Goal: Task Accomplishment & Management: Use online tool/utility

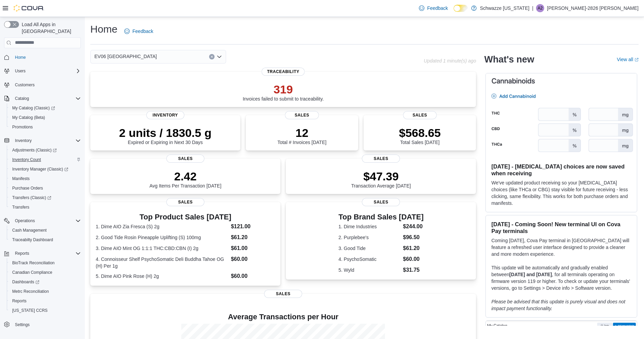
click at [28, 157] on span "Inventory Count" at bounding box center [26, 159] width 29 height 5
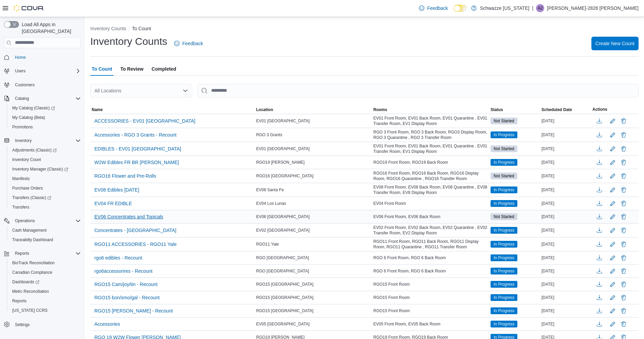
click at [115, 218] on span "EV06 Concentrates and Topicals" at bounding box center [128, 216] width 69 height 7
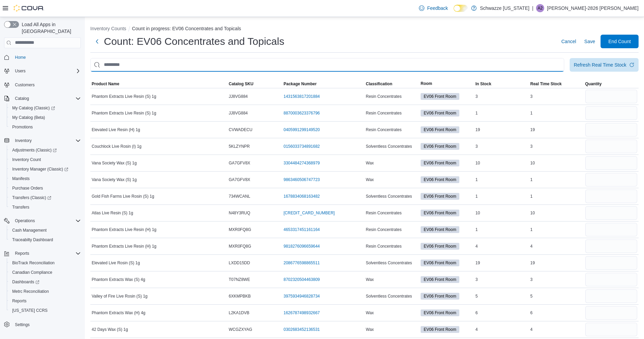
click at [107, 62] on input "This is a search bar. After typing your query, hit enter to filter the results …" at bounding box center [327, 65] width 474 height 14
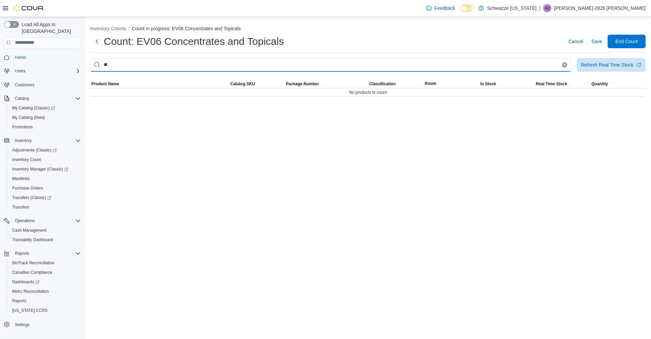
type input "*"
type input "******"
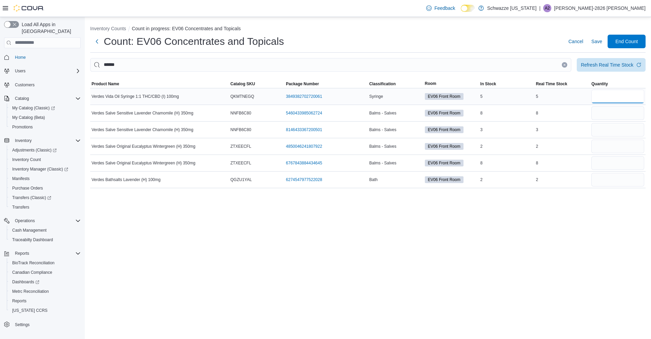
click at [606, 96] on input "number" at bounding box center [618, 97] width 53 height 14
type input "*"
click at [614, 111] on input "number" at bounding box center [618, 113] width 53 height 14
type input "*"
click at [613, 130] on input "number" at bounding box center [618, 130] width 53 height 14
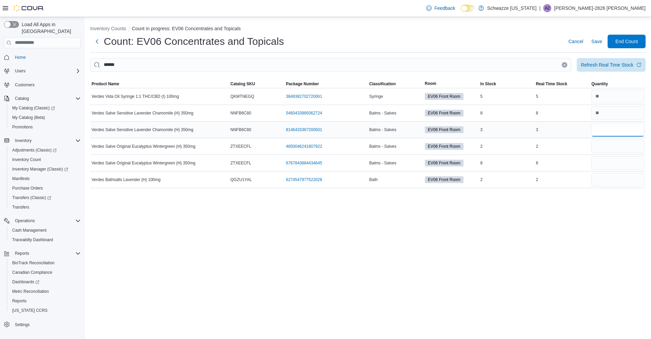
type input "*"
click at [605, 145] on input "number" at bounding box center [618, 146] width 53 height 14
type input "*"
click at [605, 159] on input "number" at bounding box center [618, 163] width 53 height 14
type input "*"
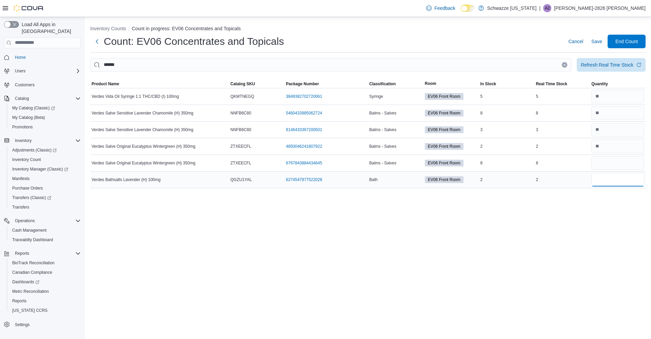
click at [612, 180] on input "number" at bounding box center [618, 180] width 53 height 14
type input "*"
click at [565, 65] on icon "Clear input" at bounding box center [565, 65] width 2 height 2
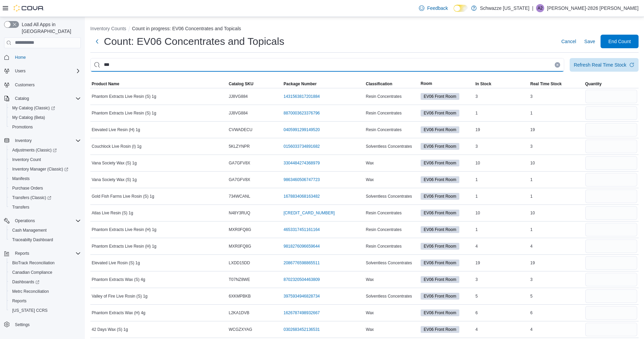
type input "***"
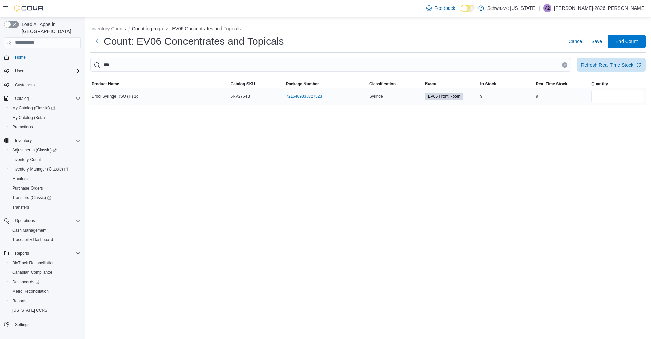
click at [615, 97] on input "number" at bounding box center [618, 97] width 53 height 14
type input "*"
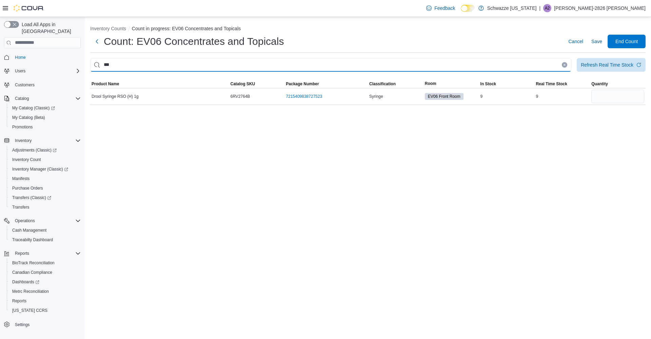
click at [566, 60] on input "***" at bounding box center [330, 65] width 481 height 14
click at [557, 65] on input "***" at bounding box center [330, 65] width 481 height 14
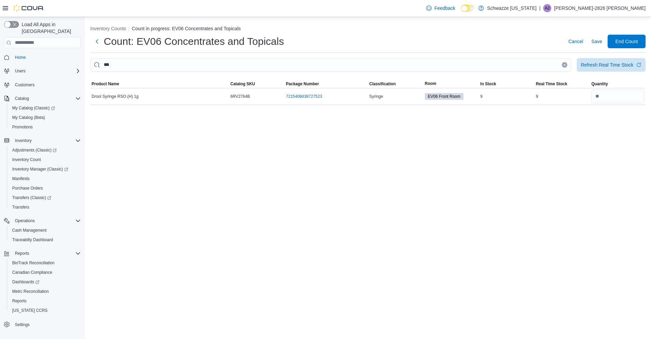
click at [565, 65] on icon "Clear input" at bounding box center [565, 65] width 2 height 2
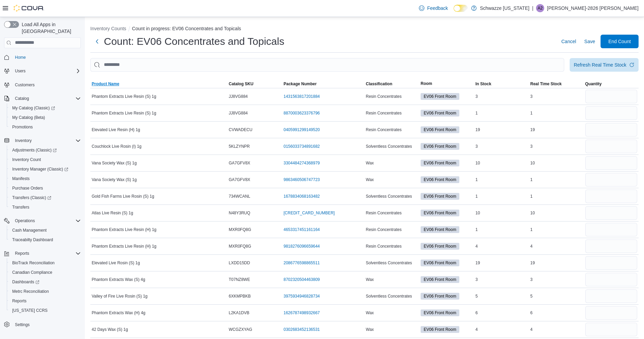
click at [102, 84] on span "Product Name" at bounding box center [105, 83] width 27 height 5
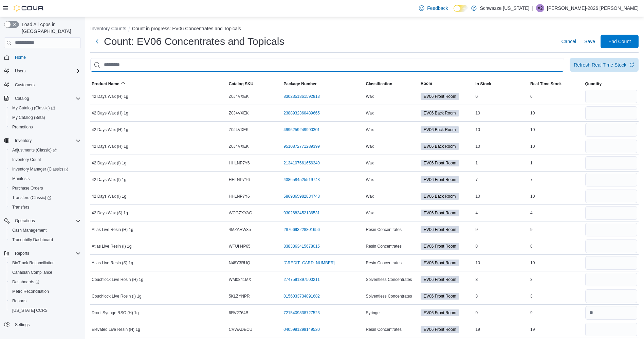
click at [133, 66] on input "This is a search bar. After typing your query, hit enter to filter the results …" at bounding box center [327, 65] width 474 height 14
type input "*********"
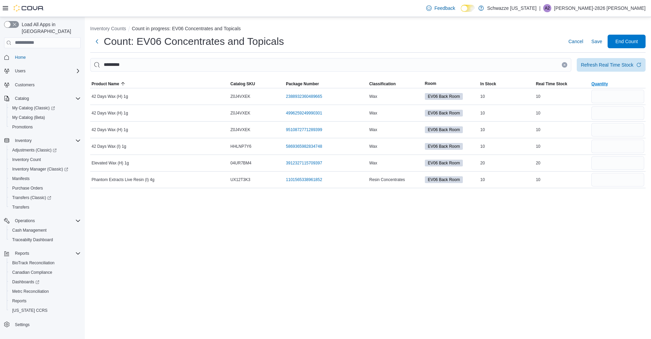
click at [617, 86] on span "Quantity" at bounding box center [618, 84] width 56 height 8
click at [112, 81] on span "Product Name" at bounding box center [105, 83] width 27 height 5
click at [609, 96] on input "number" at bounding box center [618, 97] width 53 height 14
type input "**"
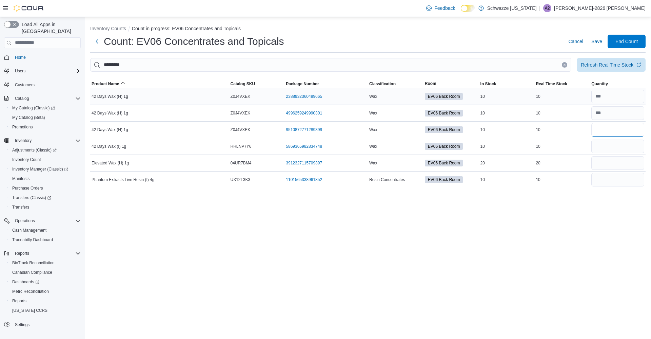
type input "**"
click at [565, 65] on icon "Clear input" at bounding box center [565, 65] width 2 height 2
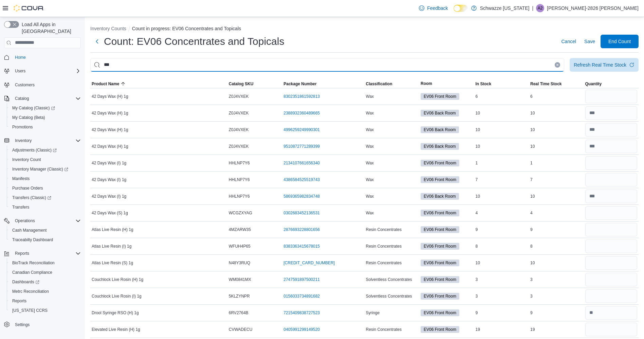
type input "***"
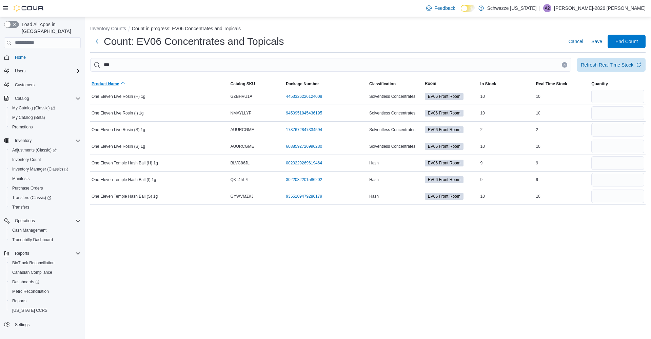
click at [101, 81] on span "Product Name" at bounding box center [105, 83] width 27 height 5
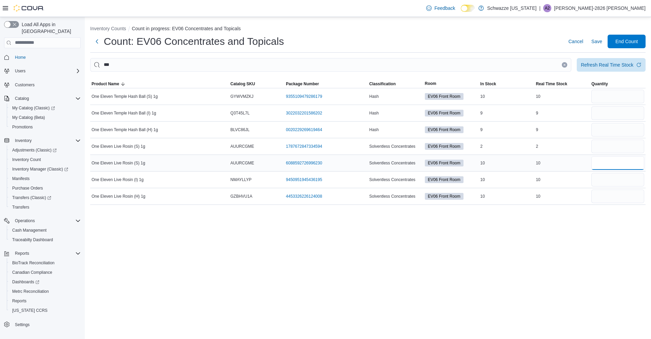
click at [604, 166] on input "number" at bounding box center [618, 163] width 53 height 14
type input "**"
click at [614, 99] on input "number" at bounding box center [618, 97] width 53 height 14
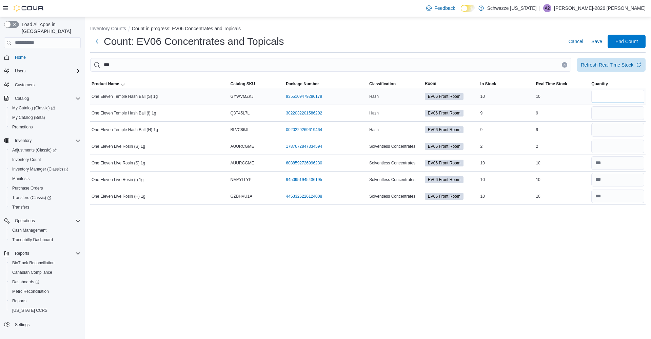
type input "**"
type input "*"
click at [564, 63] on button "Clear input" at bounding box center [564, 64] width 5 height 5
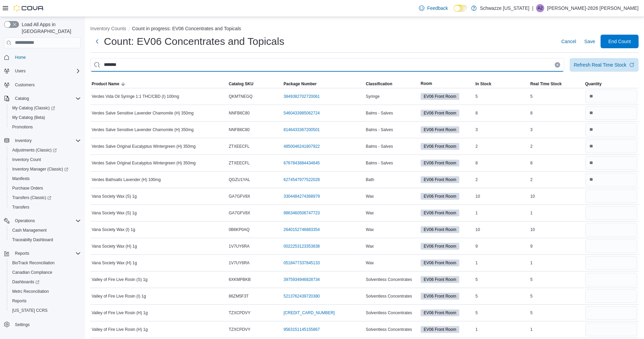
type input "*******"
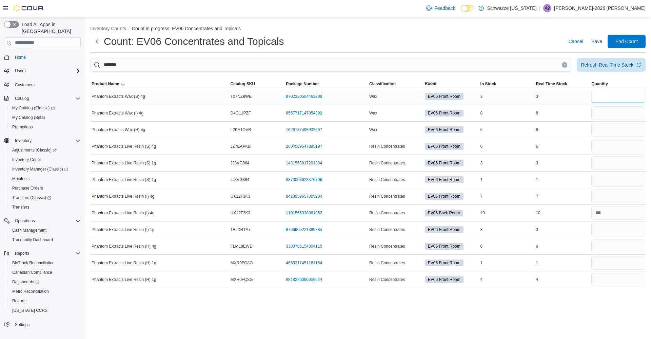
click at [613, 95] on input "number" at bounding box center [618, 97] width 53 height 14
type input "*"
click at [610, 110] on input "number" at bounding box center [618, 113] width 53 height 14
click at [615, 118] on input "*" at bounding box center [618, 113] width 53 height 14
type input "*"
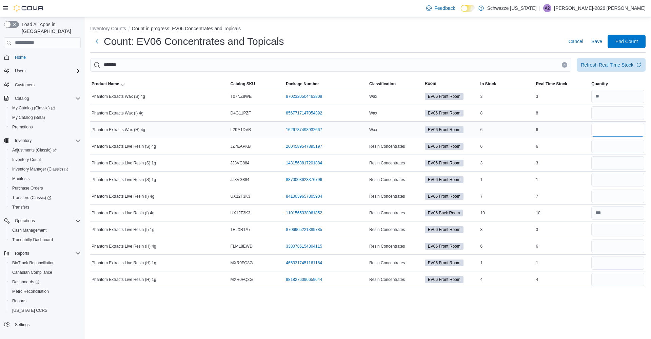
click at [625, 130] on input "number" at bounding box center [618, 130] width 53 height 14
type input "*"
click at [616, 244] on input "number" at bounding box center [618, 246] width 53 height 14
type input "*"
click at [613, 145] on input "number" at bounding box center [618, 146] width 53 height 14
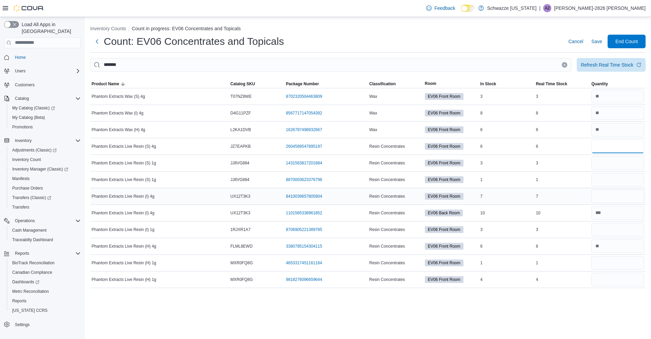
type input "*"
click at [607, 199] on input "number" at bounding box center [618, 196] width 53 height 14
type input "*"
click at [566, 62] on button "Clear input" at bounding box center [564, 64] width 5 height 5
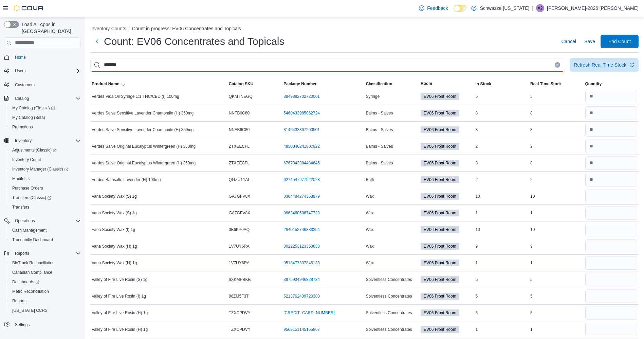
type input "*******"
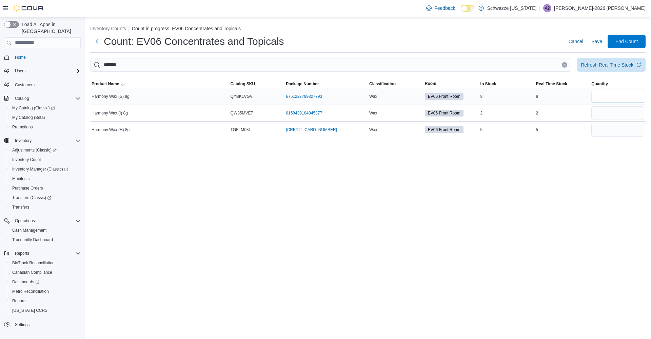
click at [613, 98] on input "number" at bounding box center [618, 97] width 53 height 14
type input "*"
click at [567, 63] on button "Clear input" at bounding box center [564, 64] width 5 height 5
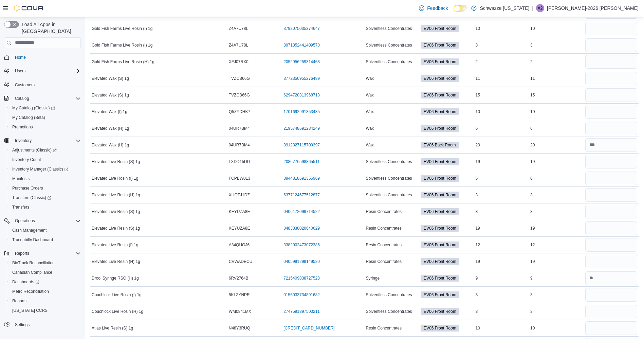
scroll to position [1118, 0]
